Goal: Task Accomplishment & Management: Use online tool/utility

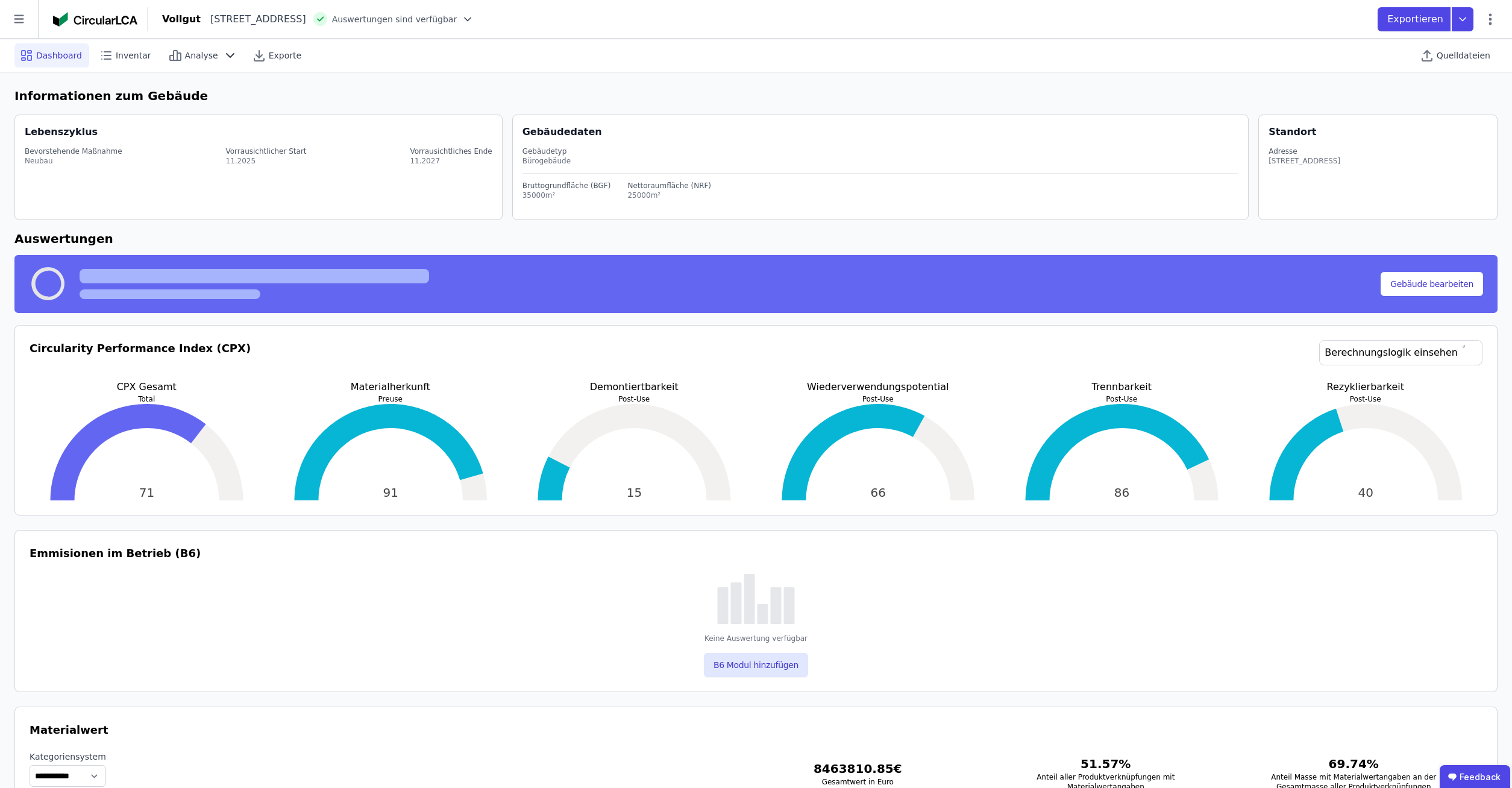
select select "*"
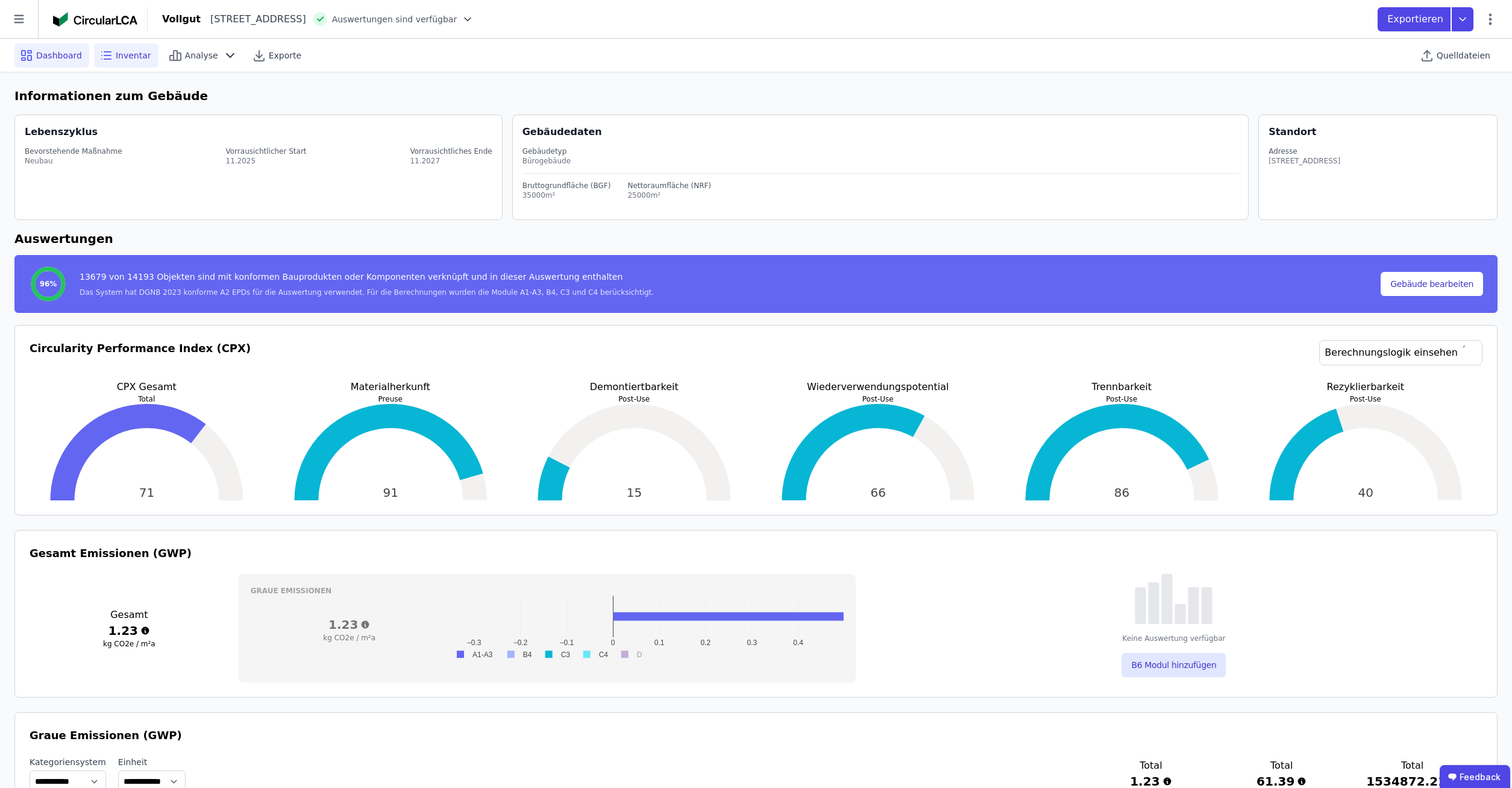
click at [128, 62] on div "Inventar" at bounding box center [126, 55] width 64 height 24
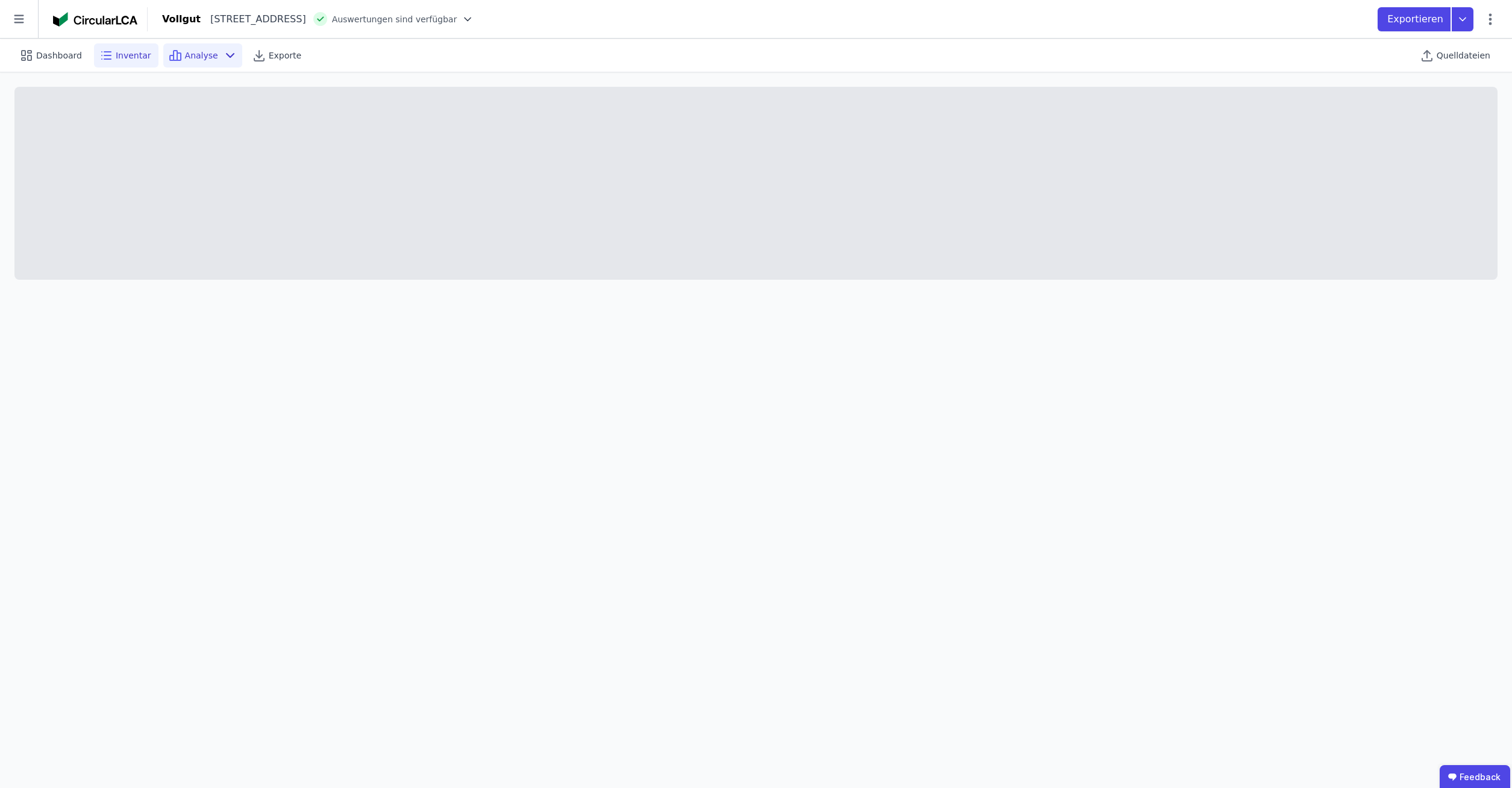
click at [185, 55] on span "Analyse" at bounding box center [201, 55] width 33 height 12
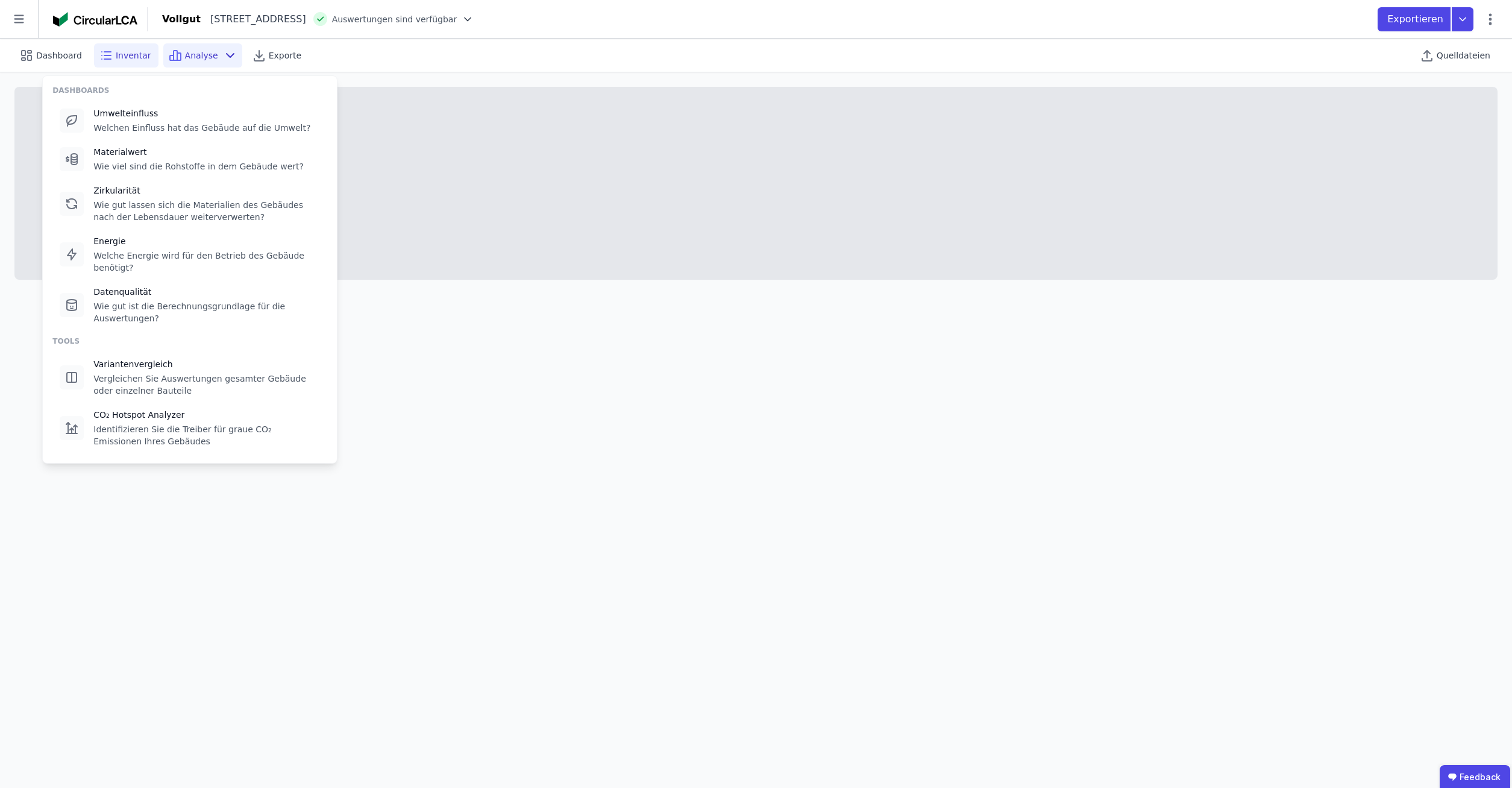
click at [132, 54] on span "Inventar" at bounding box center [133, 55] width 36 height 12
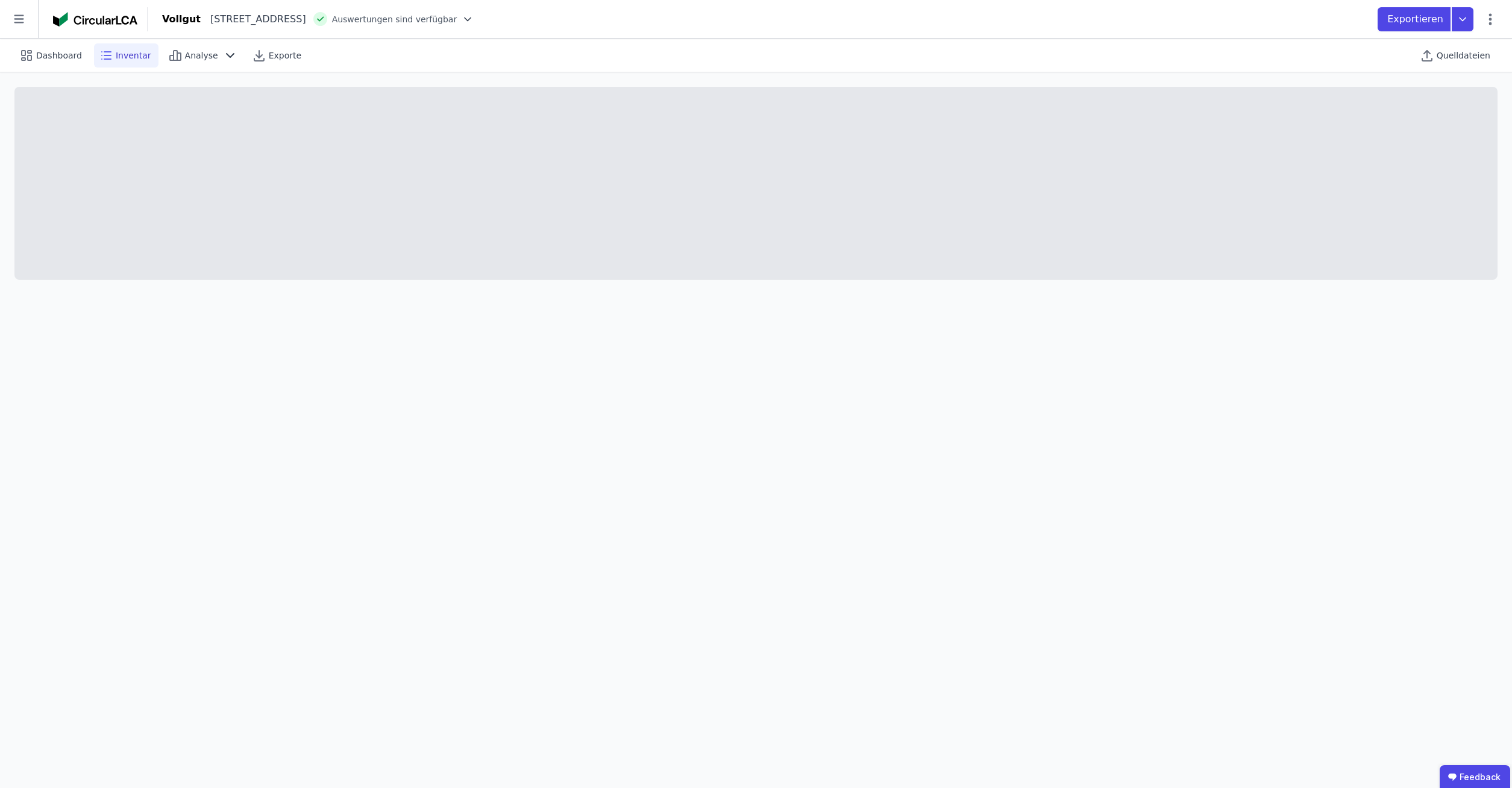
click at [116, 58] on span "Inventar" at bounding box center [133, 55] width 36 height 12
click at [54, 62] on div "Dashboard" at bounding box center [52, 55] width 75 height 24
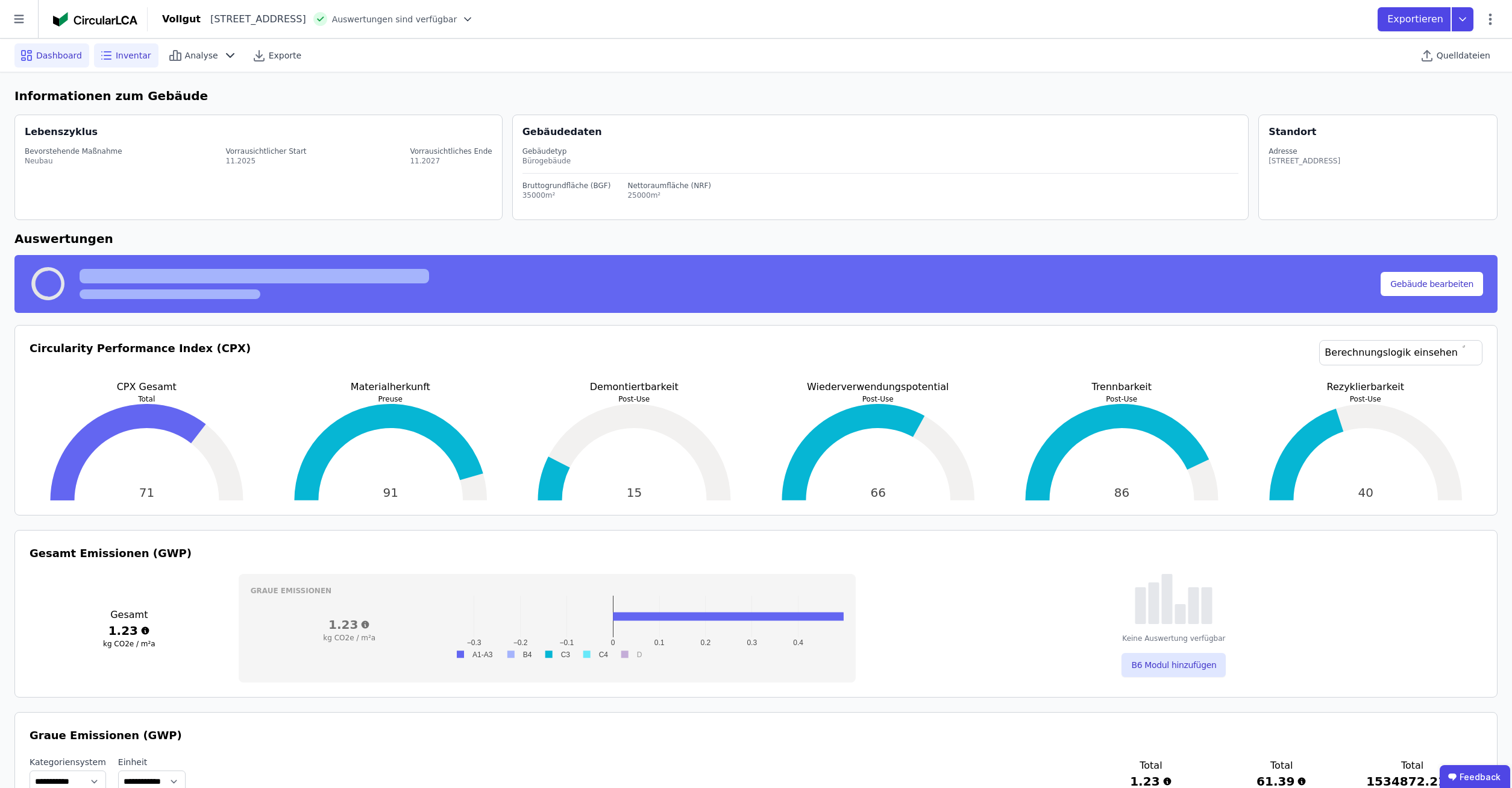
click at [109, 56] on div "Inventar" at bounding box center [126, 55] width 64 height 24
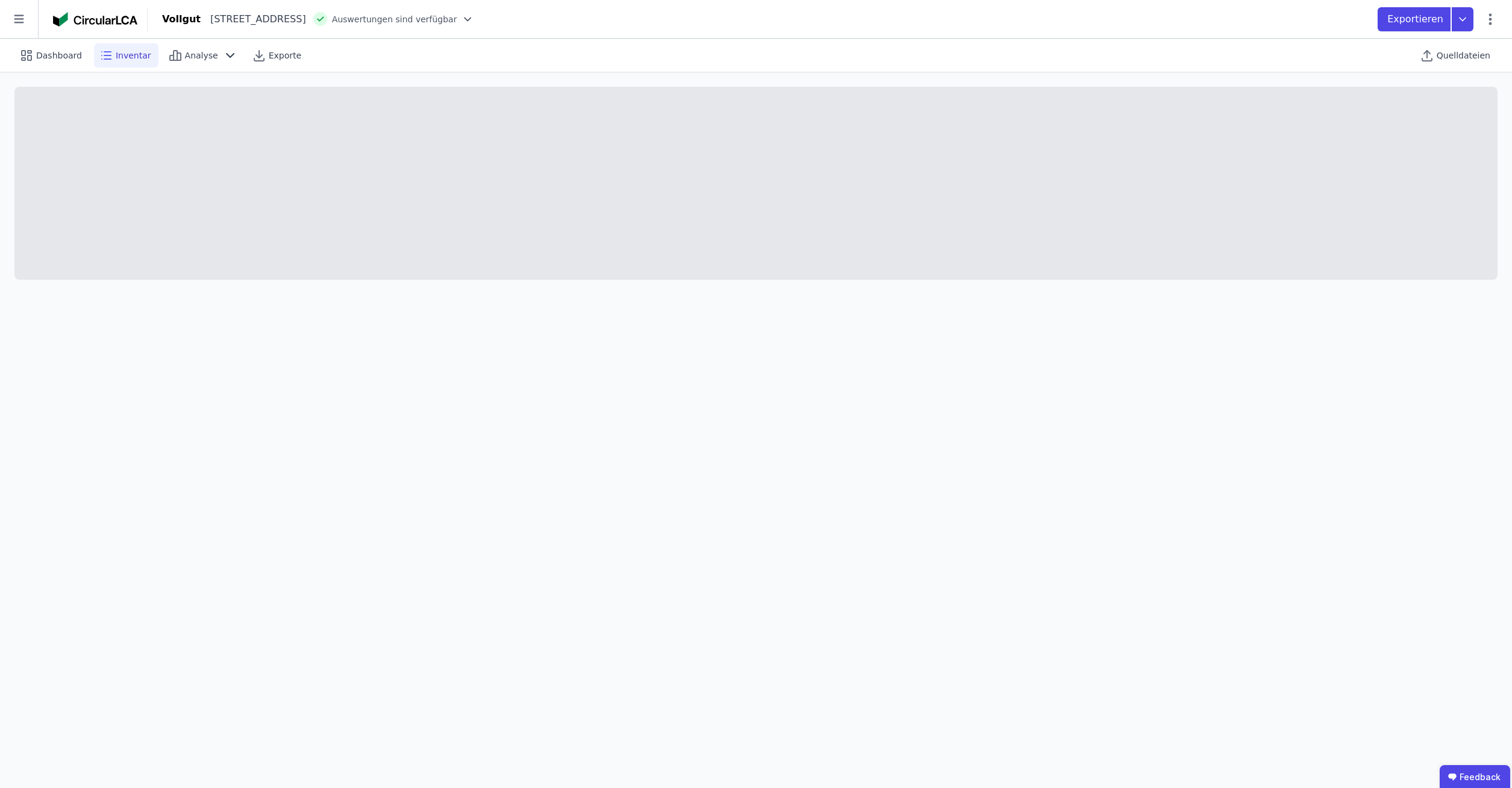
click at [119, 60] on span "Inventar" at bounding box center [133, 55] width 36 height 12
click at [168, 48] on icon at bounding box center [175, 55] width 15 height 15
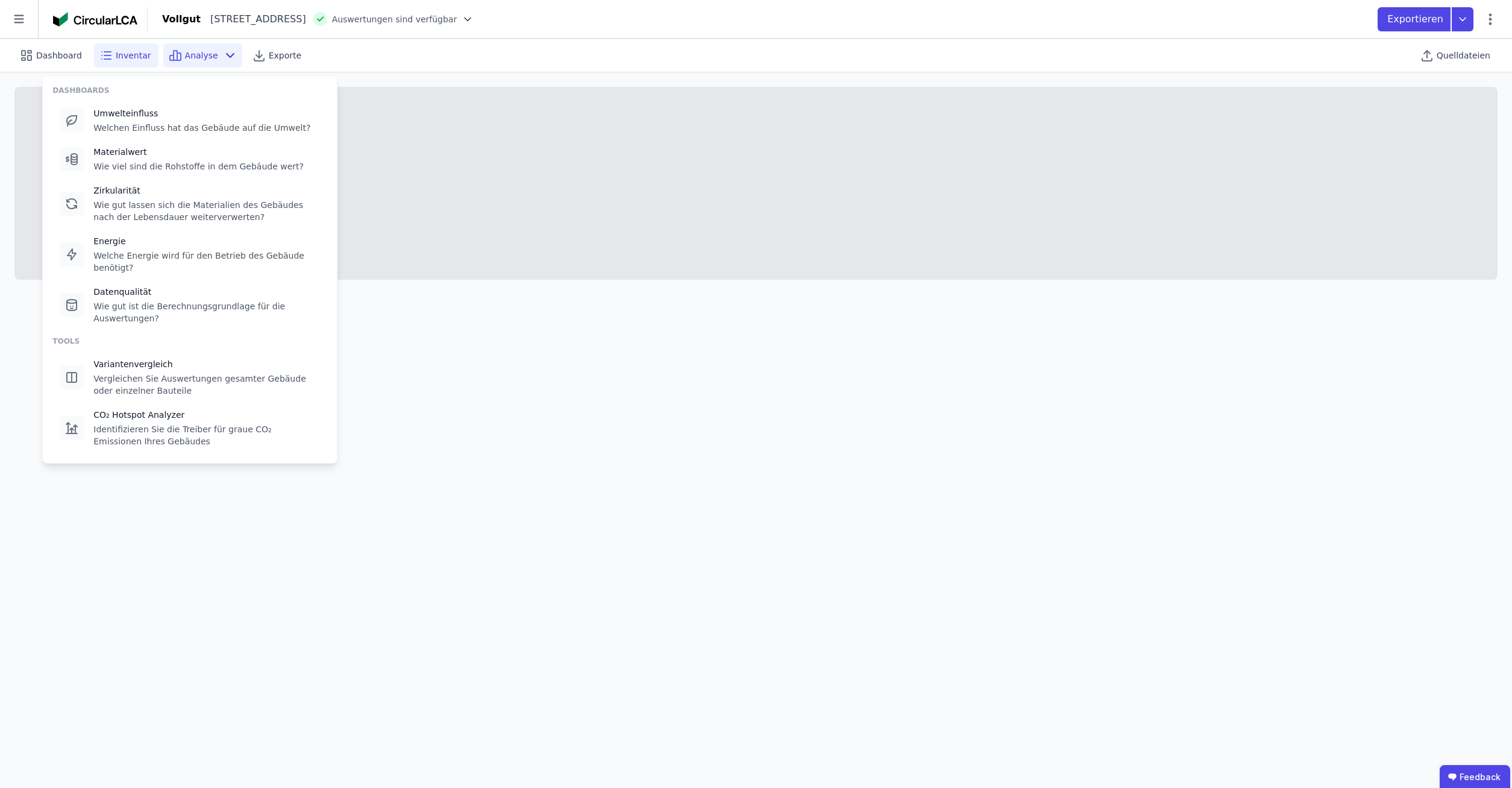
click at [124, 54] on span "Inventar" at bounding box center [133, 55] width 36 height 12
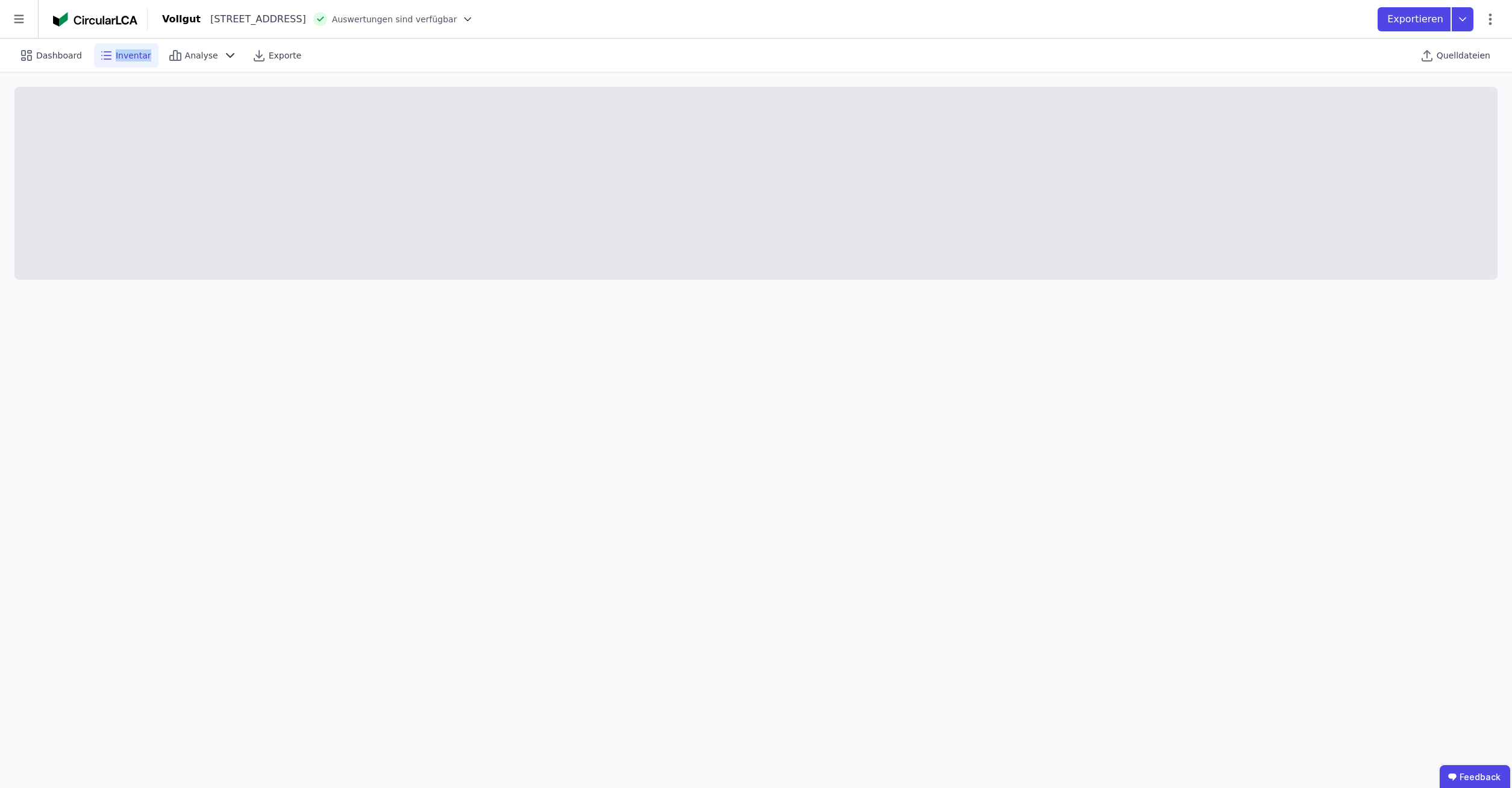
click at [124, 54] on span "Inventar" at bounding box center [133, 55] width 36 height 12
click at [104, 58] on icon at bounding box center [106, 55] width 15 height 15
click at [129, 52] on span "Inventar" at bounding box center [133, 55] width 36 height 12
click at [185, 50] on span "Analyse" at bounding box center [201, 55] width 33 height 12
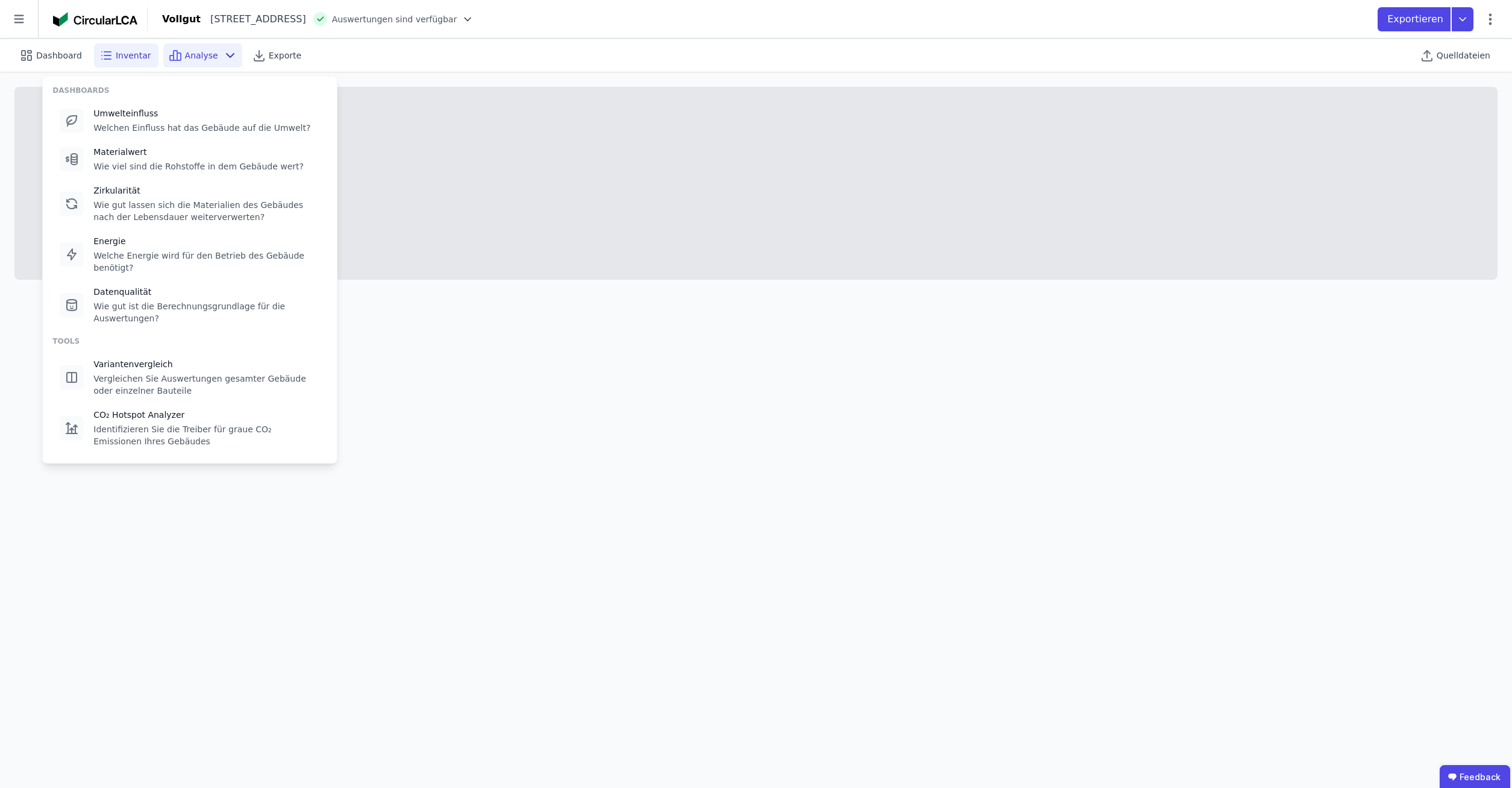
click at [118, 51] on span "Inventar" at bounding box center [133, 55] width 36 height 12
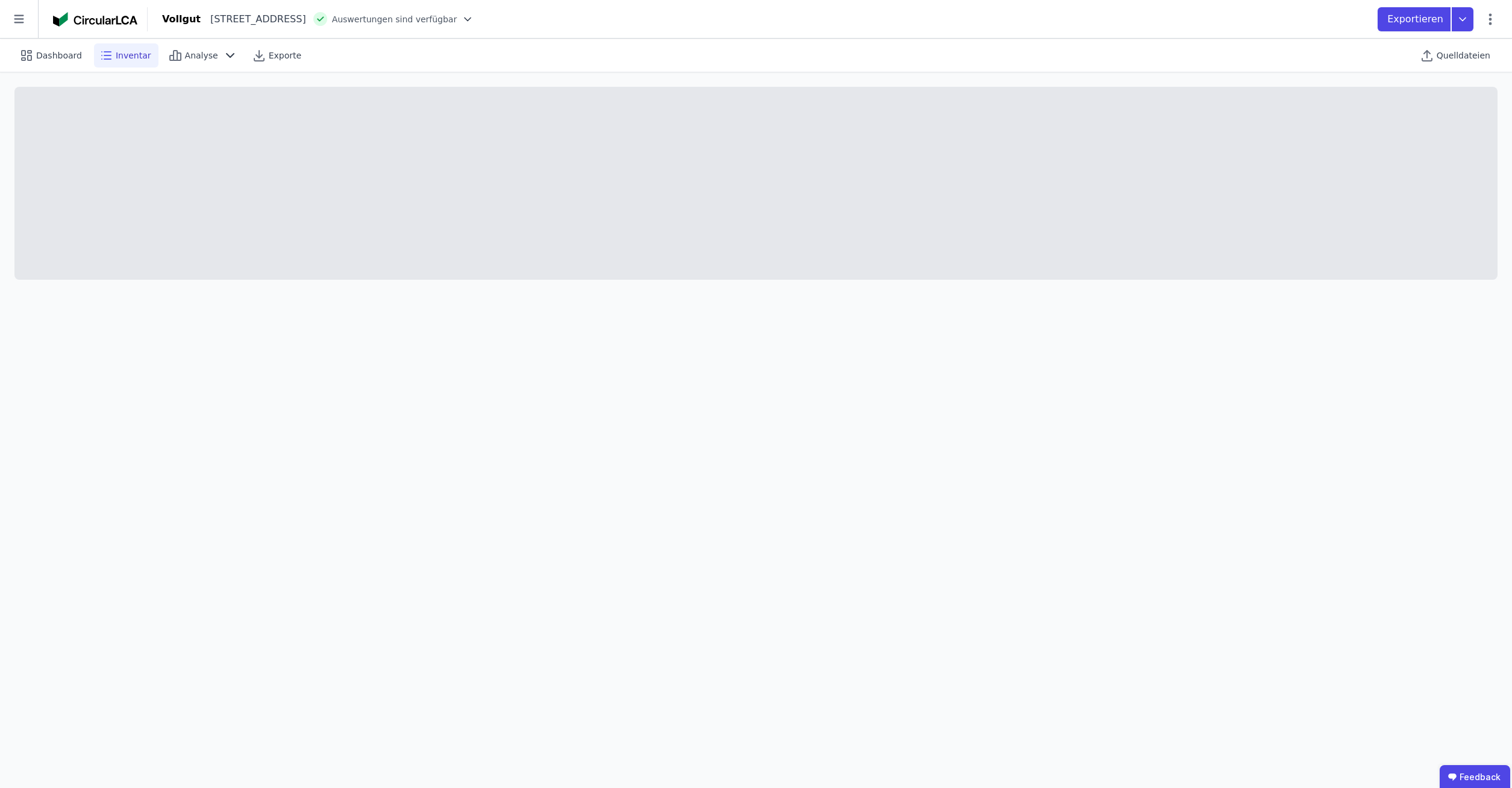
click at [100, 58] on icon at bounding box center [106, 55] width 15 height 15
click at [67, 58] on span "Dashboard" at bounding box center [59, 55] width 46 height 12
select select "*"
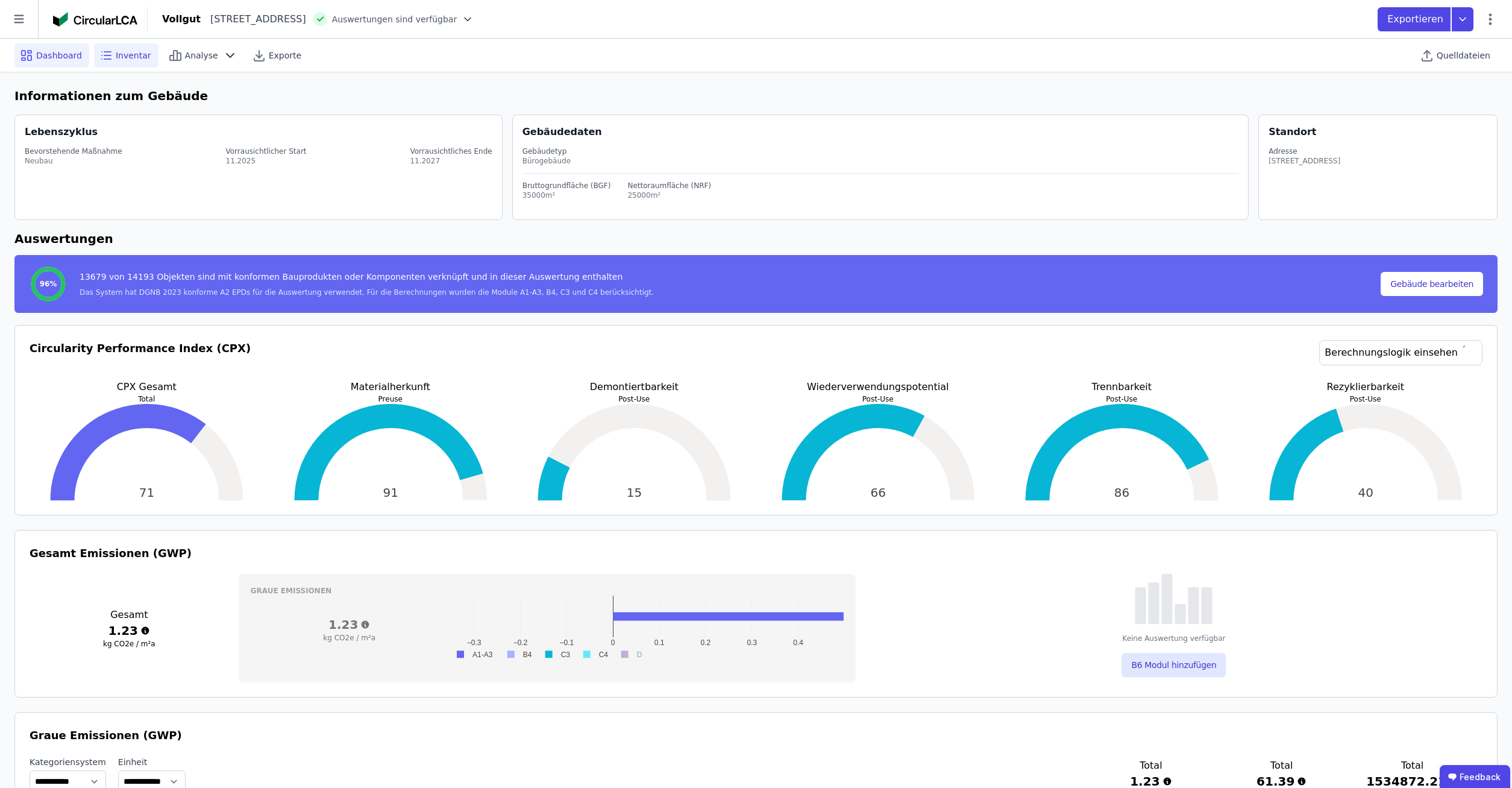
click at [125, 51] on span "Inventar" at bounding box center [133, 55] width 36 height 12
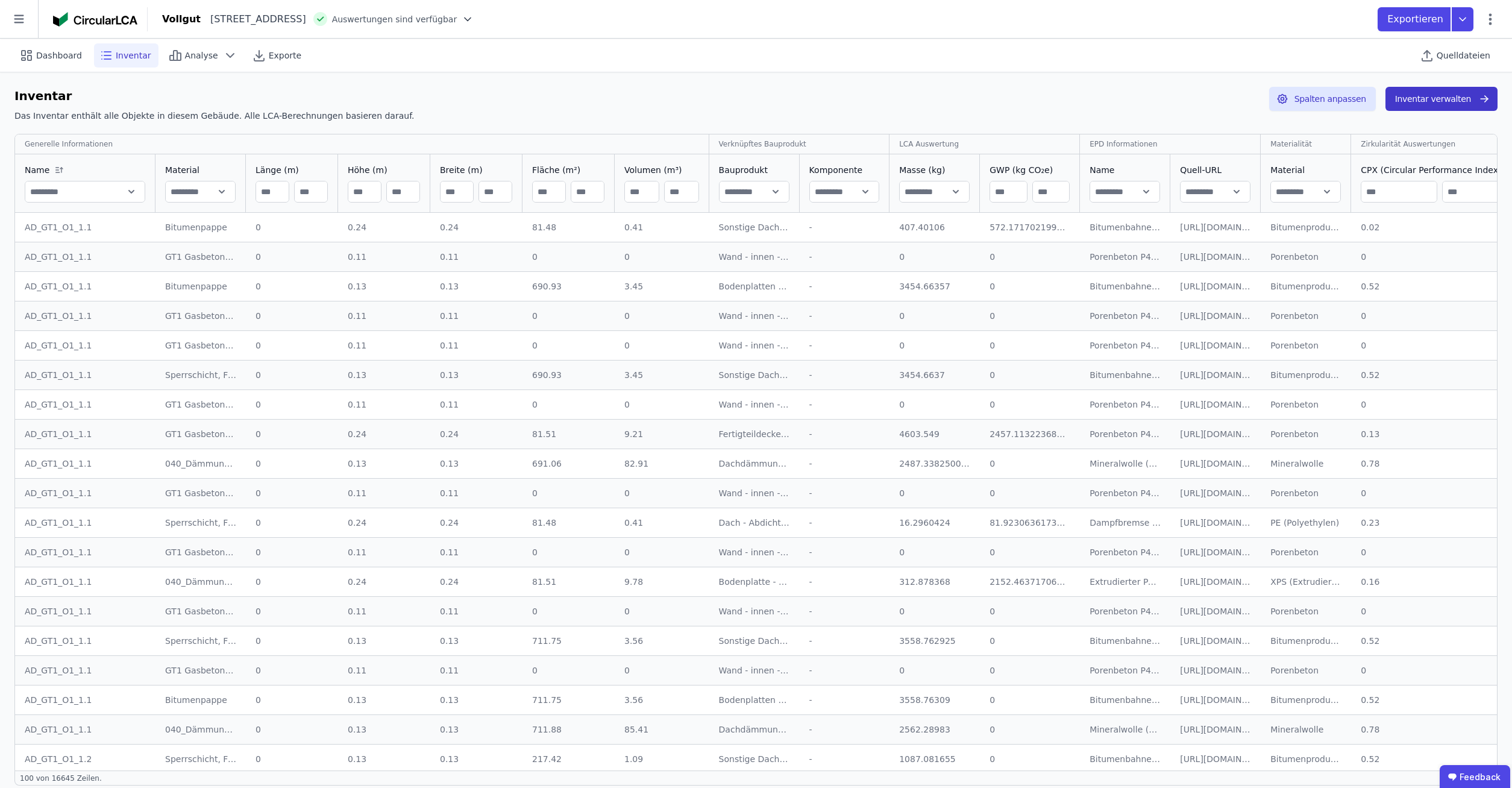
click at [1412, 102] on button "Inventar verwalten" at bounding box center [1442, 99] width 112 height 24
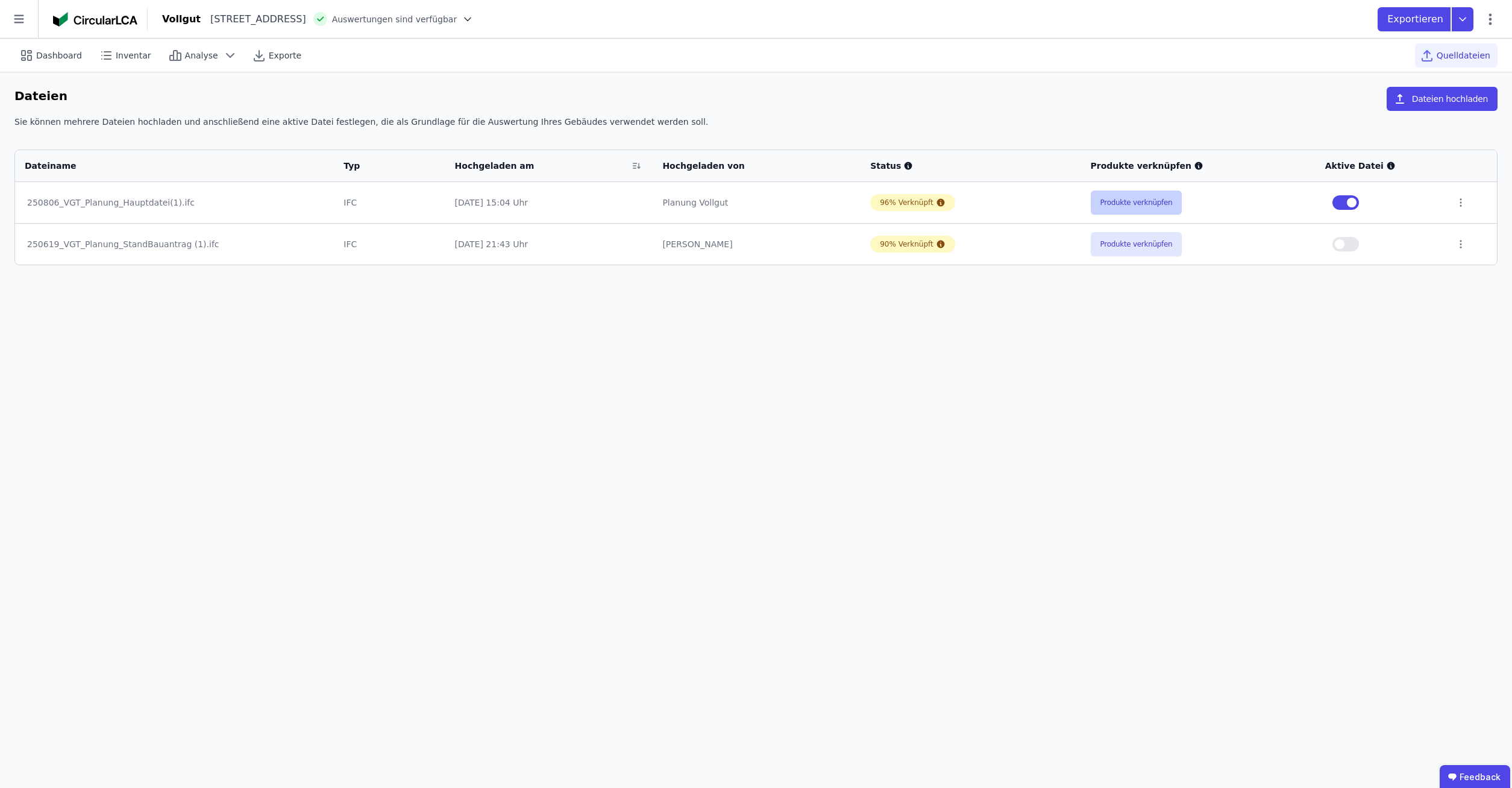
click at [1124, 209] on button "Produkte verknüpfen" at bounding box center [1136, 203] width 92 height 24
